Goal: Transaction & Acquisition: Purchase product/service

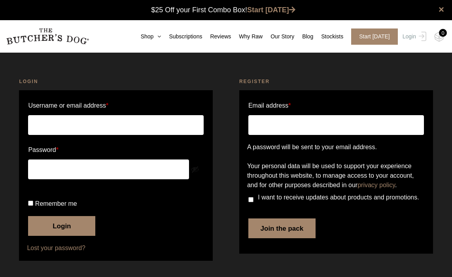
click at [157, 130] on input "Username or email address *" at bounding box center [116, 125] width 176 height 20
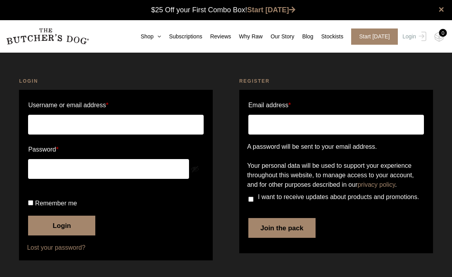
click at [142, 128] on input "Username or email address *" at bounding box center [116, 125] width 176 height 20
type input "lynzibennun@gmail.com"
click at [77, 206] on span "Remember me" at bounding box center [56, 203] width 42 height 7
click at [33, 205] on input "Remember me" at bounding box center [30, 202] width 5 height 5
checkbox input "true"
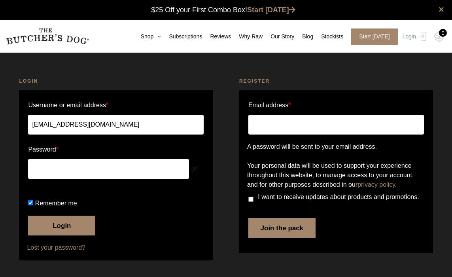
click at [78, 235] on button "Login" at bounding box center [61, 226] width 67 height 20
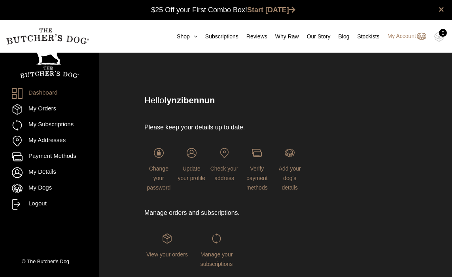
scroll to position [0, 0]
click at [51, 114] on link "My Orders" at bounding box center [49, 109] width 75 height 11
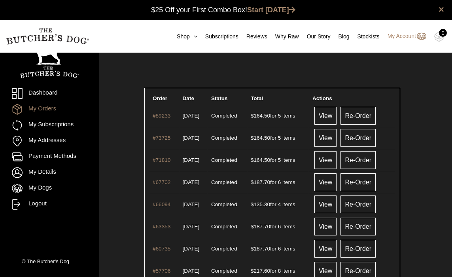
scroll to position [0, 0]
click at [367, 115] on link "Re-Order" at bounding box center [358, 115] width 35 height 18
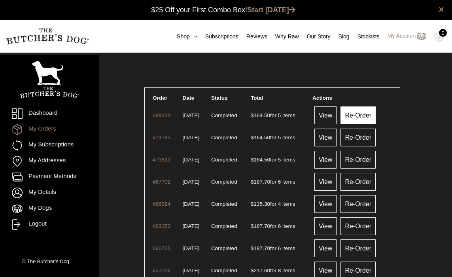
click at [373, 113] on link "Re-Order" at bounding box center [358, 115] width 35 height 18
click at [337, 123] on link "View" at bounding box center [325, 115] width 22 height 18
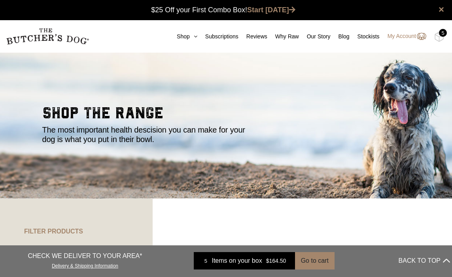
click at [443, 34] on div "5" at bounding box center [443, 33] width 8 height 8
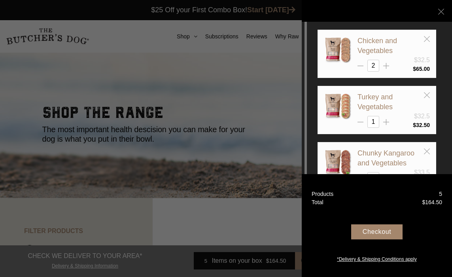
click at [393, 121] on div "1" at bounding box center [394, 122] width 72 height 12
click at [390, 121] on div "1" at bounding box center [394, 122] width 72 height 12
click at [386, 121] on icon at bounding box center [386, 122] width 6 height 6
type input "2"
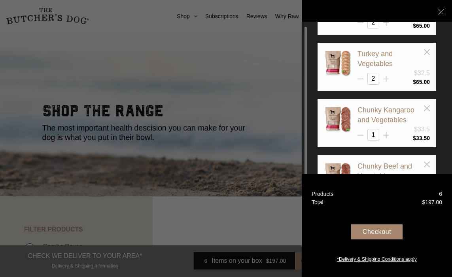
scroll to position [2, 0]
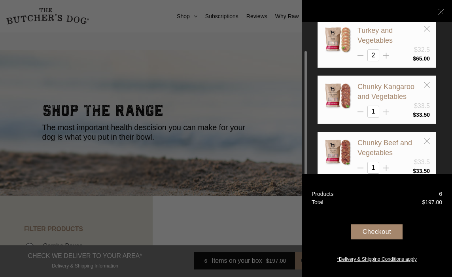
click at [386, 111] on icon at bounding box center [386, 112] width 6 height 6
type input "2"
click at [387, 166] on icon at bounding box center [386, 168] width 6 height 6
type input "2"
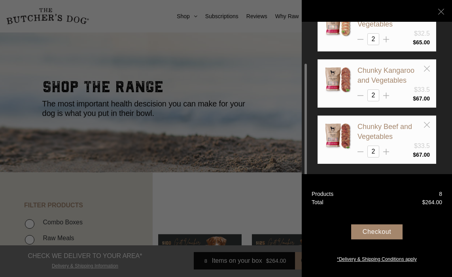
scroll to position [45, 0]
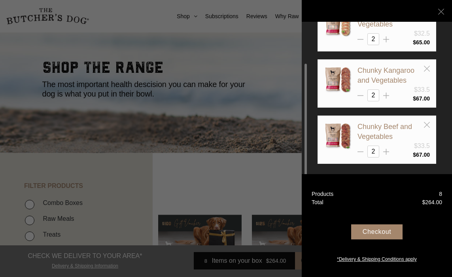
click at [373, 235] on div "Checkout" at bounding box center [376, 231] width 51 height 15
